Goal: Task Accomplishment & Management: Complete application form

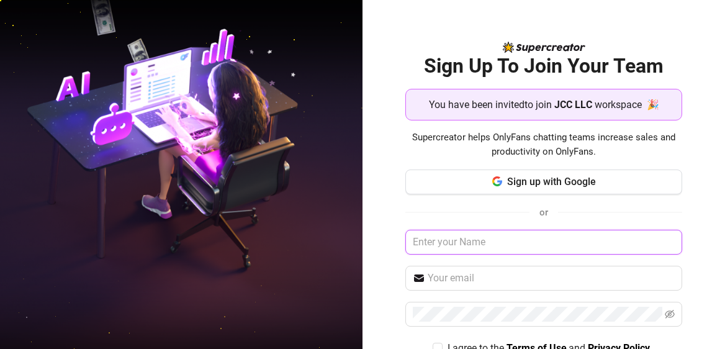
click at [470, 244] on input "text" at bounding box center [545, 242] width 278 height 25
type input "[PERSON_NAME]"
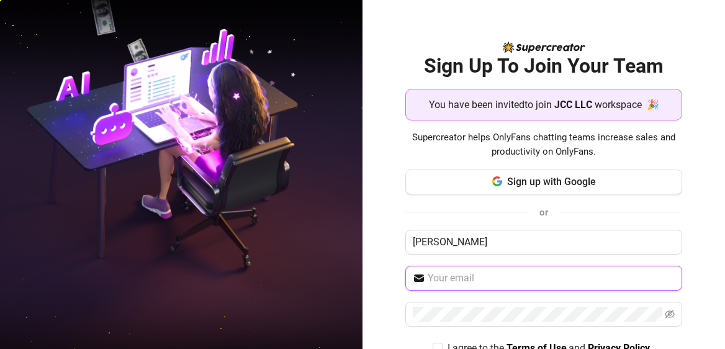
click at [476, 279] on input "text" at bounding box center [552, 278] width 248 height 15
type input "[EMAIL_ADDRESS][DOMAIN_NAME]"
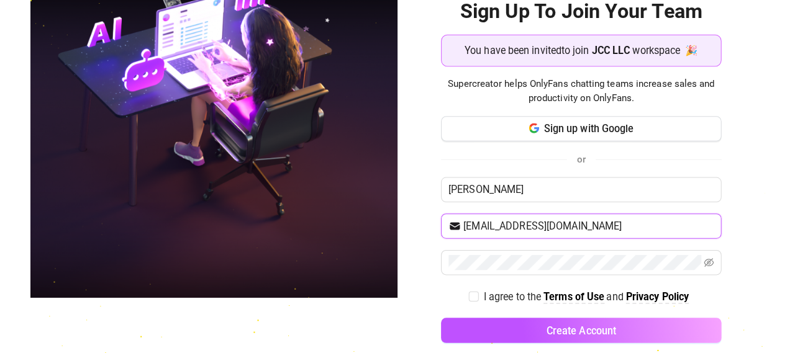
scroll to position [68, 0]
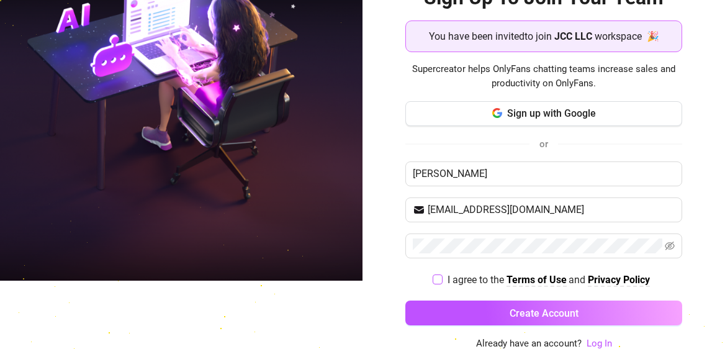
click at [433, 280] on input "I agree to the Terms of Use and Privacy Policy" at bounding box center [437, 279] width 9 height 9
checkbox input "true"
click at [669, 245] on icon "eye-invisible" at bounding box center [670, 246] width 2 height 2
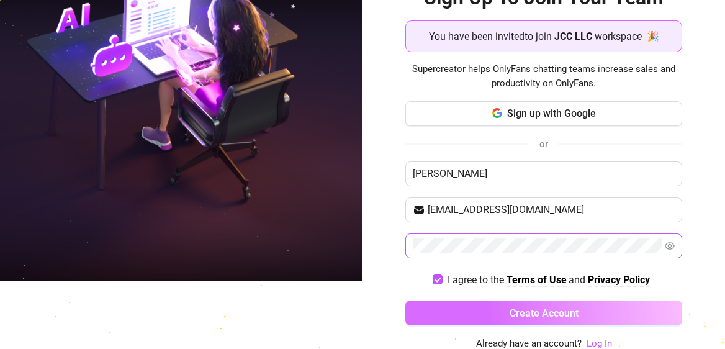
click at [523, 302] on button "Create Account" at bounding box center [545, 313] width 278 height 25
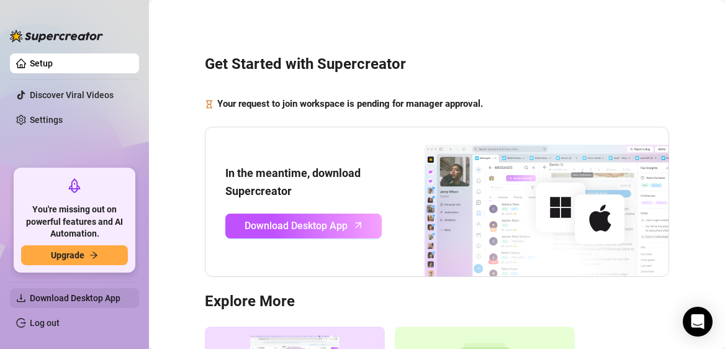
click at [68, 301] on span "Download Desktop App" at bounding box center [75, 298] width 91 height 10
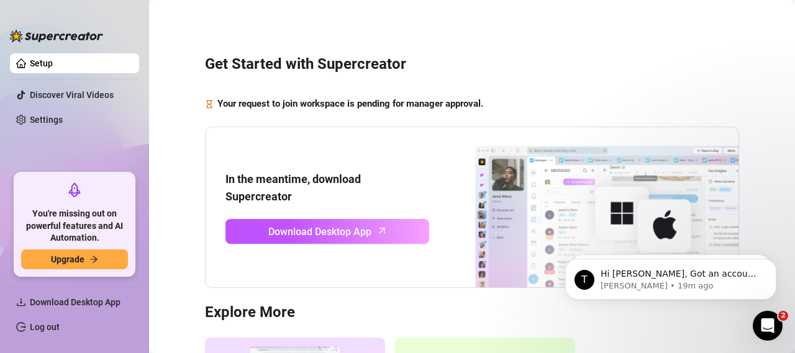
click at [309, 106] on strong "Your request to join workspace is pending for manager approval." at bounding box center [350, 103] width 266 height 11
click at [465, 32] on div "Get Started with Supercreator Your request to join workspace is pending for man…" at bounding box center [471, 255] width 621 height 492
click at [402, 98] on strong "Your request to join workspace is pending for manager approval." at bounding box center [350, 103] width 266 height 11
click at [440, 73] on h3 "Get Started with Supercreator" at bounding box center [472, 65] width 534 height 20
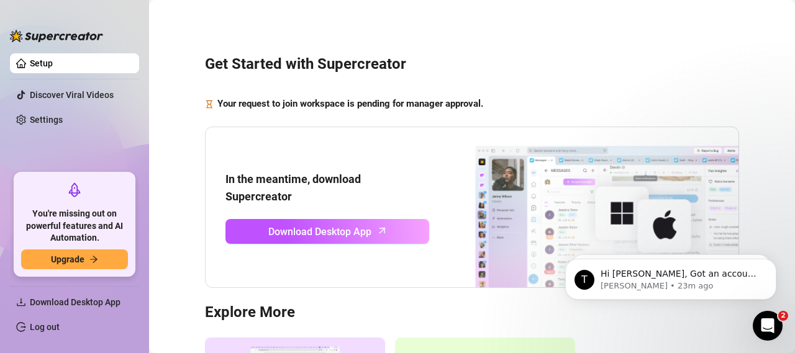
click at [514, 42] on div "Get Started with Supercreator Your request to join workspace is pending for man…" at bounding box center [471, 255] width 621 height 492
click at [580, 81] on div "Get Started with Supercreator Your request to join workspace is pending for man…" at bounding box center [471, 255] width 621 height 492
click at [520, 89] on div "Get Started with Supercreator Your request to join workspace is pending for man…" at bounding box center [471, 255] width 621 height 492
click at [534, 39] on div "Get Started with Supercreator Your request to join workspace is pending for man…" at bounding box center [471, 255] width 621 height 492
